Goal: Register for event/course

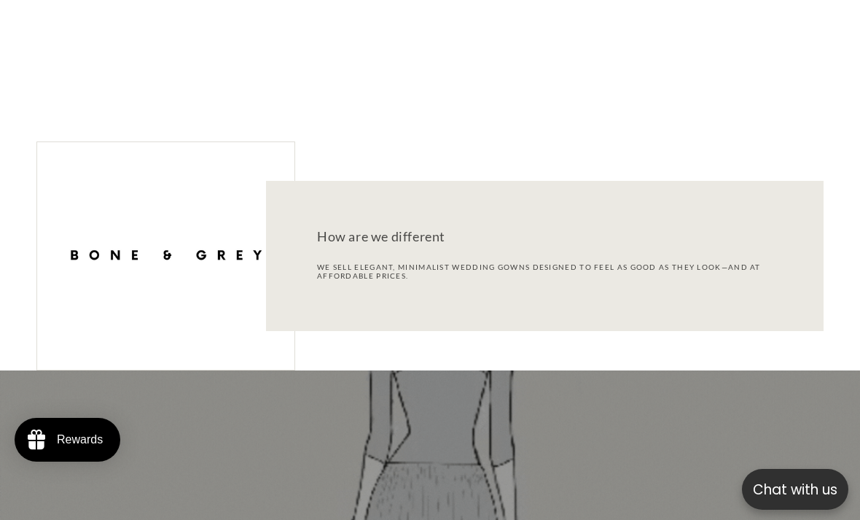
scroll to position [1461, 0]
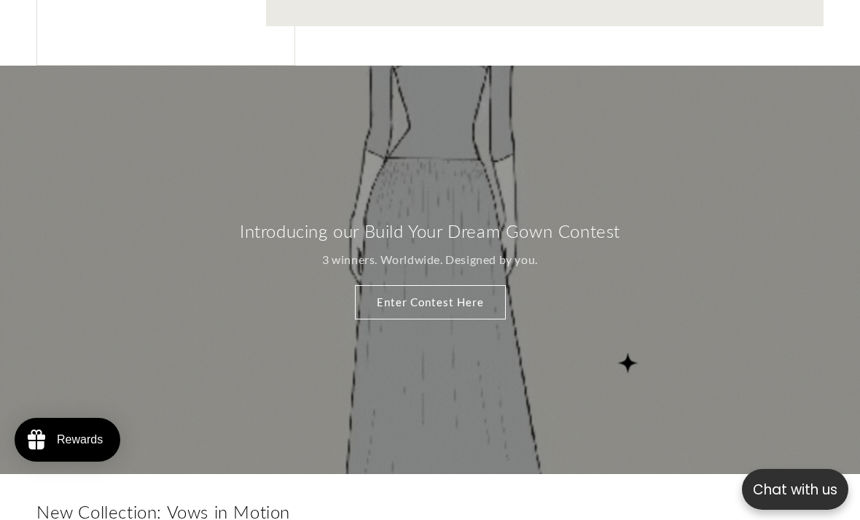
click at [505, 294] on link "Enter Contest Here" at bounding box center [430, 302] width 151 height 34
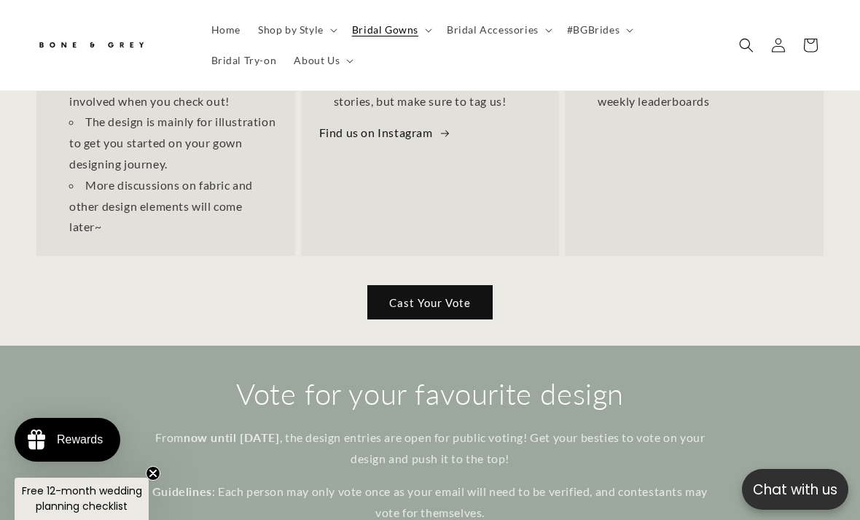
scroll to position [0, 557]
click at [473, 285] on link "Cast Your Vote" at bounding box center [429, 302] width 125 height 34
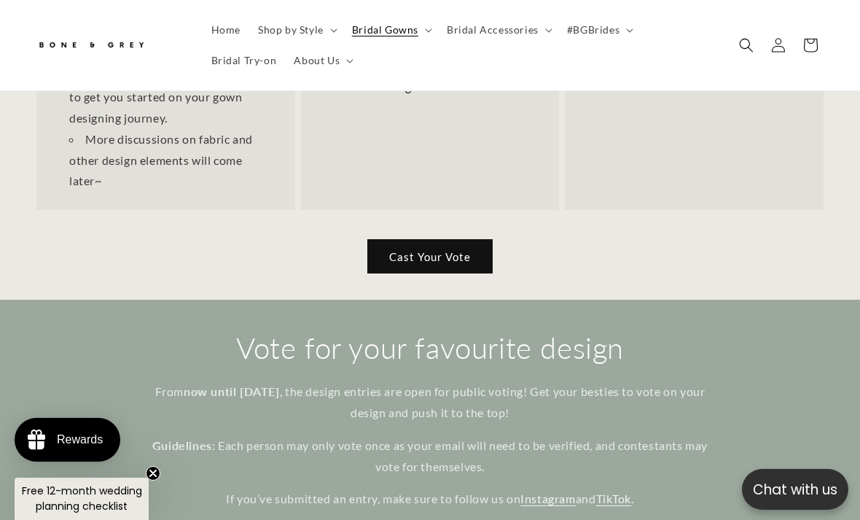
scroll to position [779, 0]
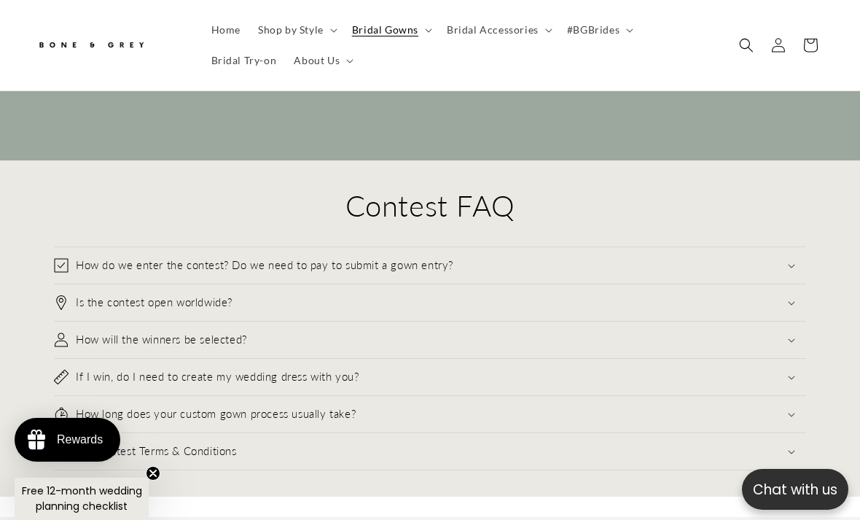
scroll to position [15092, 0]
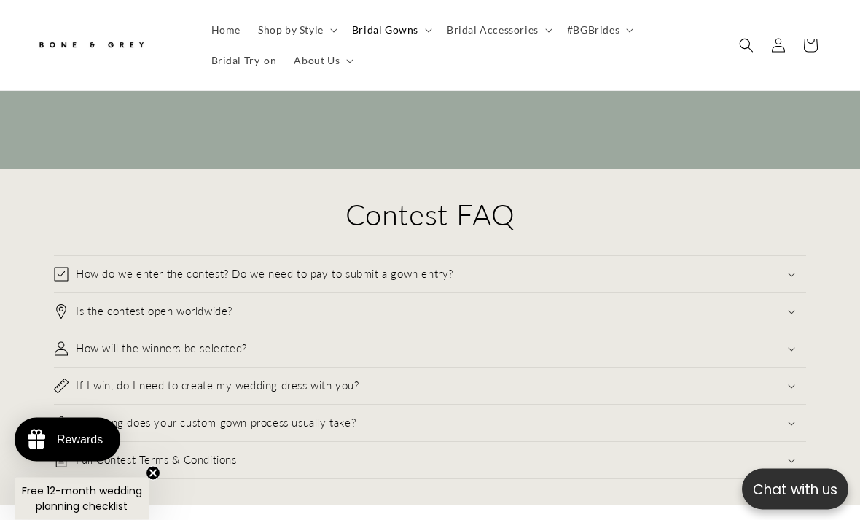
click at [650, 294] on summary "Is the contest open worldwide?" at bounding box center [430, 312] width 752 height 36
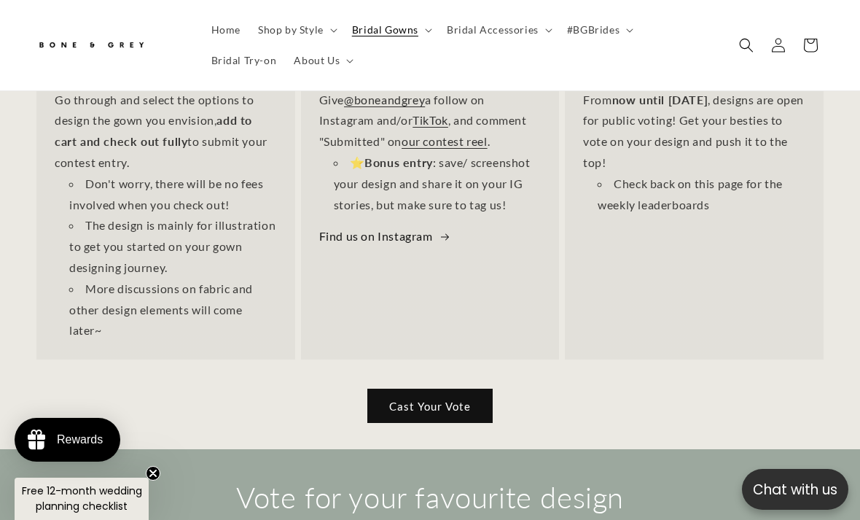
scroll to position [0, 0]
click at [453, 389] on link "Cast Your Vote" at bounding box center [429, 406] width 125 height 34
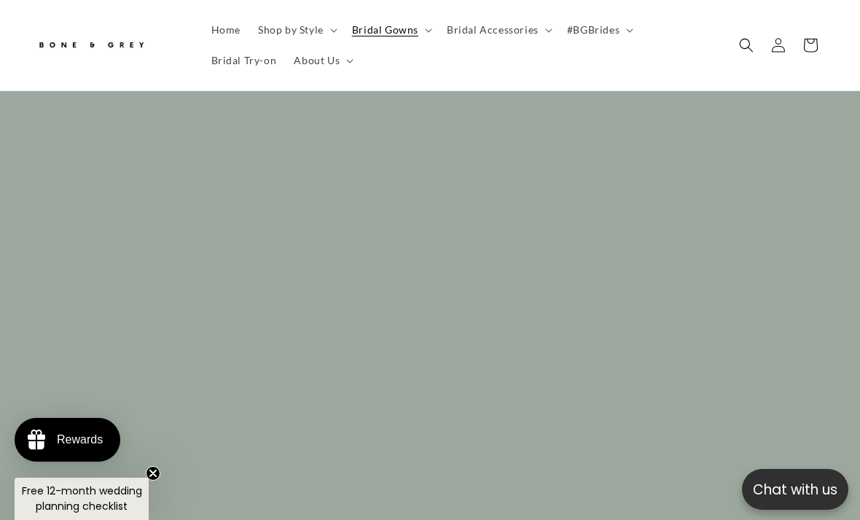
scroll to position [0, 557]
